Goal: Transaction & Acquisition: Purchase product/service

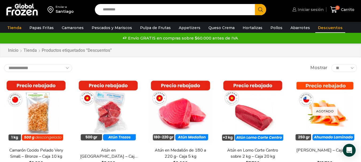
click at [310, 10] on span "Iniciar sesión" at bounding box center [309, 9] width 27 height 5
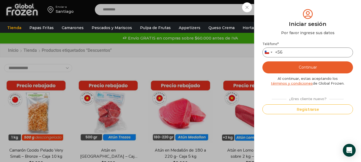
click at [291, 53] on input "Teléfono *" at bounding box center [307, 53] width 90 height 10
type input "*********"
click at [300, 67] on button "Continuar" at bounding box center [307, 67] width 90 height 12
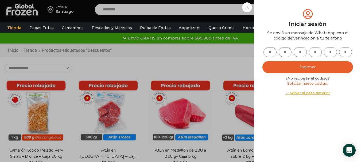
click at [273, 53] on input "text" at bounding box center [269, 52] width 13 height 10
type input "*"
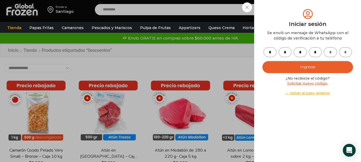
type input "*"
click at [281, 64] on button "Ingresar" at bounding box center [307, 67] width 90 height 12
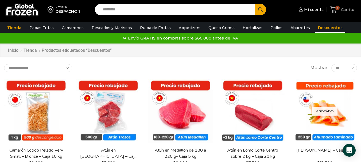
click at [333, 7] on icon at bounding box center [333, 9] width 7 height 7
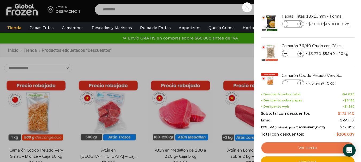
click at [318, 147] on link "Ver carrito" at bounding box center [308, 148] width 94 height 12
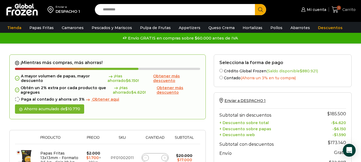
click at [336, 9] on icon at bounding box center [334, 9] width 7 height 7
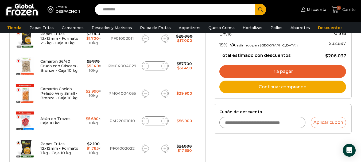
scroll to position [133, 0]
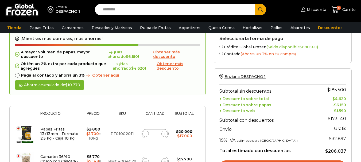
scroll to position [53, 0]
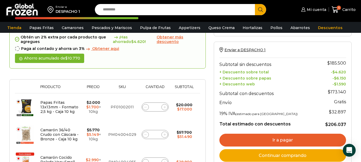
click at [144, 106] on icon at bounding box center [145, 107] width 2 height 2
type input "*"
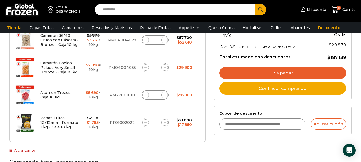
scroll to position [169, 0]
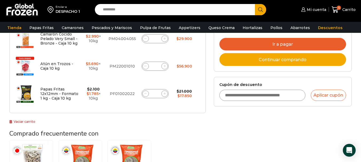
click at [287, 43] on link "Ir a pagar" at bounding box center [282, 44] width 127 height 13
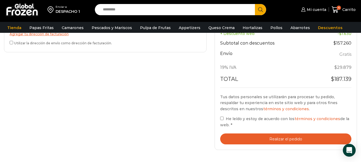
scroll to position [240, 0]
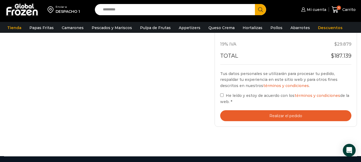
click at [254, 115] on button "Realizar el pedido" at bounding box center [285, 115] width 131 height 11
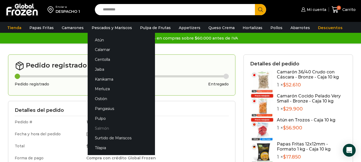
click at [106, 127] on link "Salmón" at bounding box center [121, 128] width 67 height 10
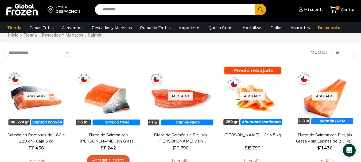
scroll to position [27, 0]
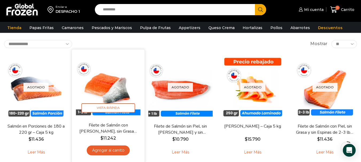
click at [111, 151] on link "Agregar al carrito" at bounding box center [108, 150] width 43 height 10
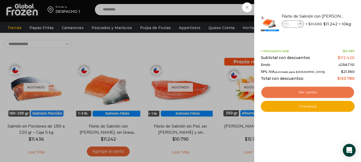
click at [320, 93] on link "Ver carrito" at bounding box center [308, 92] width 94 height 12
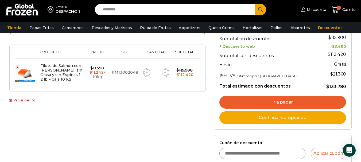
scroll to position [80, 0]
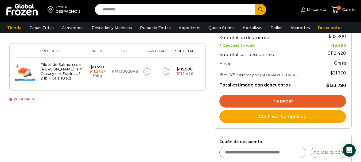
click at [300, 97] on link "Ir a pagar" at bounding box center [282, 101] width 127 height 13
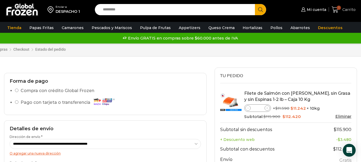
click at [333, 7] on icon at bounding box center [334, 9] width 7 height 6
click at [339, 116] on link "Eliminar" at bounding box center [343, 116] width 16 height 5
click at [343, 115] on link "Eliminar" at bounding box center [343, 116] width 16 height 5
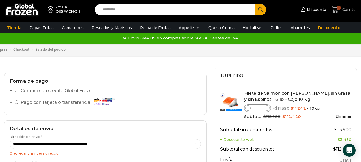
click at [336, 5] on link "1 [GEOGRAPHIC_DATA]" at bounding box center [343, 9] width 24 height 13
click at [340, 115] on link "Eliminar" at bounding box center [343, 116] width 16 height 5
